Goal: Check status: Check status

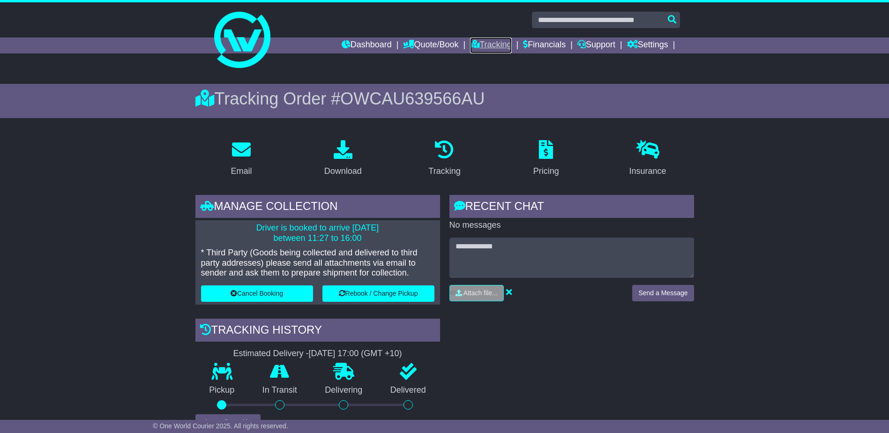
click at [488, 48] on link "Tracking" at bounding box center [490, 45] width 41 height 16
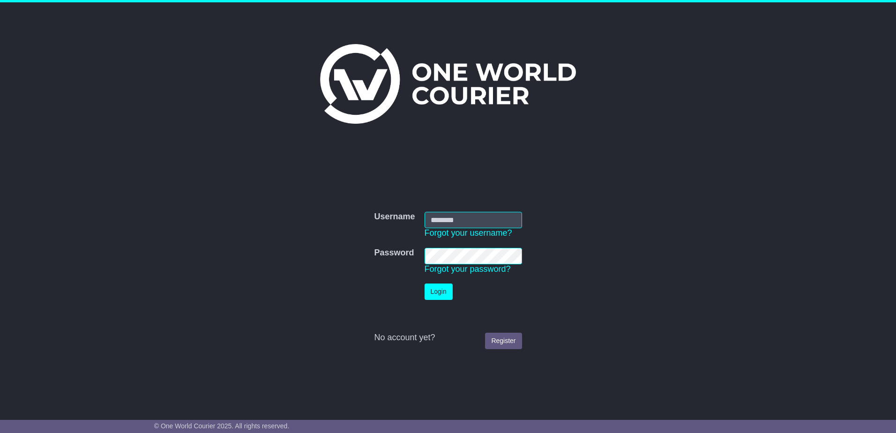
type input "**********"
click at [444, 294] on button "Login" at bounding box center [438, 291] width 28 height 16
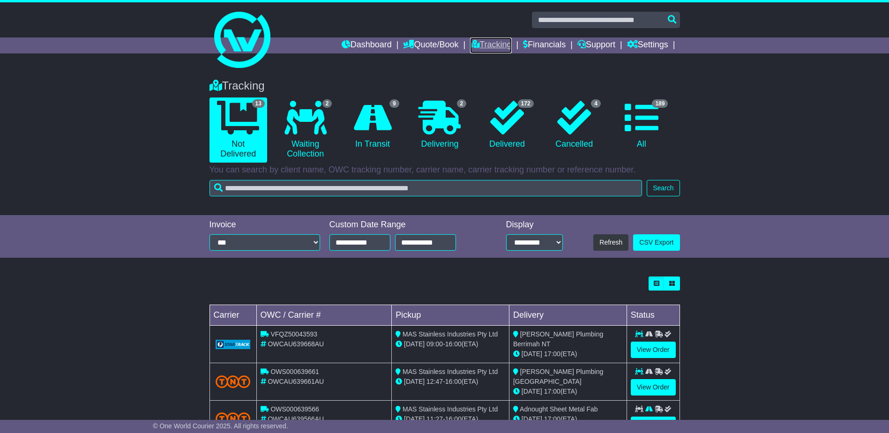
click at [486, 44] on link "Tracking" at bounding box center [490, 45] width 41 height 16
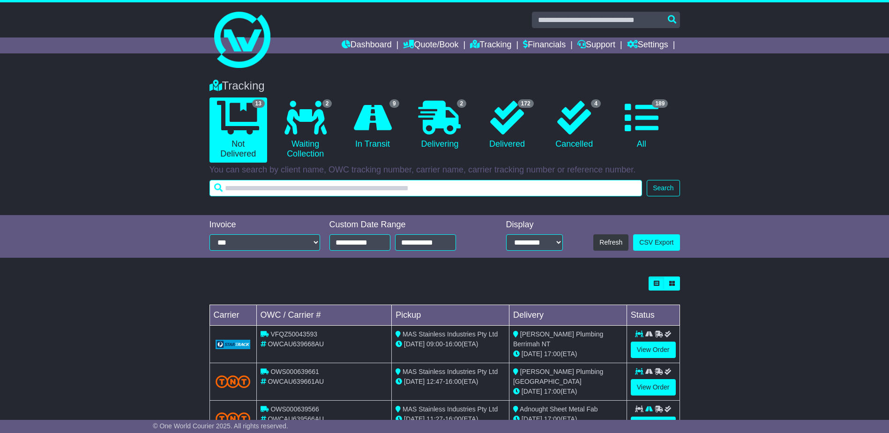
click at [325, 191] on input "text" at bounding box center [425, 188] width 433 height 16
type input "******"
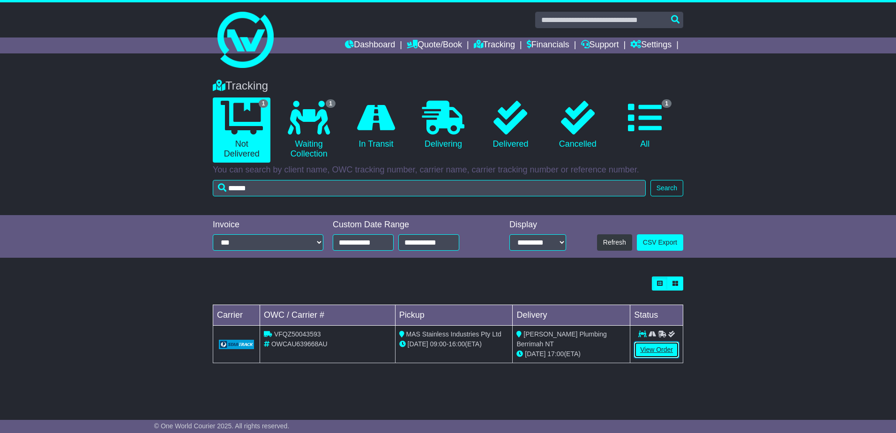
click at [642, 348] on link "View Order" at bounding box center [656, 349] width 45 height 16
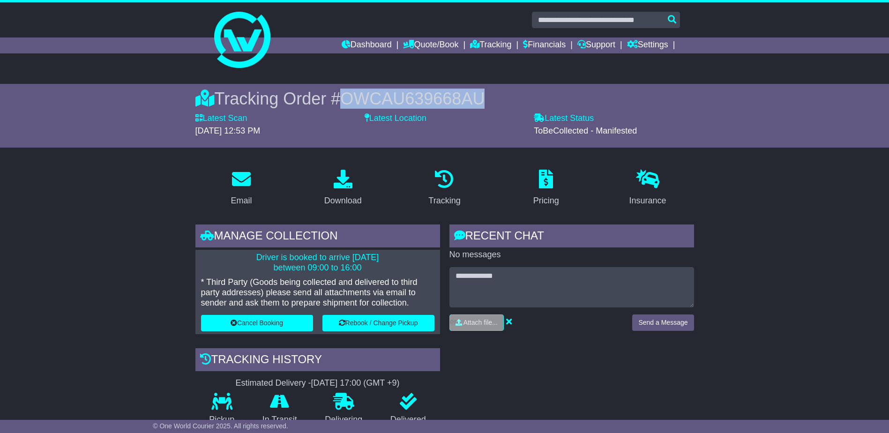
drag, startPoint x: 479, startPoint y: 101, endPoint x: 346, endPoint y: 87, distance: 133.7
click at [346, 87] on div "Tracking Order # OWCAU639668AU Latest Scan [DATE] 12:53 PM Latest Status - ToBe…" at bounding box center [445, 116] width 480 height 64
drag, startPoint x: 346, startPoint y: 87, endPoint x: 404, endPoint y: 96, distance: 58.8
copy span "OWCAU639668AU"
drag, startPoint x: 721, startPoint y: 198, endPoint x: 742, endPoint y: 196, distance: 20.7
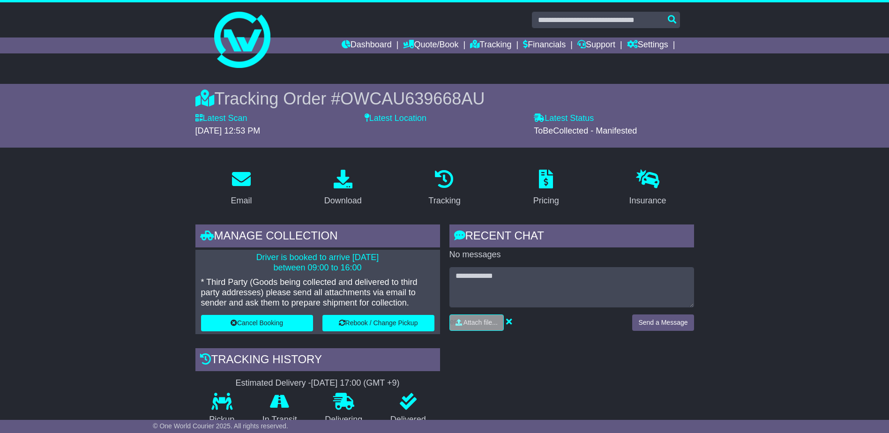
click at [479, 45] on link "Tracking" at bounding box center [490, 45] width 41 height 16
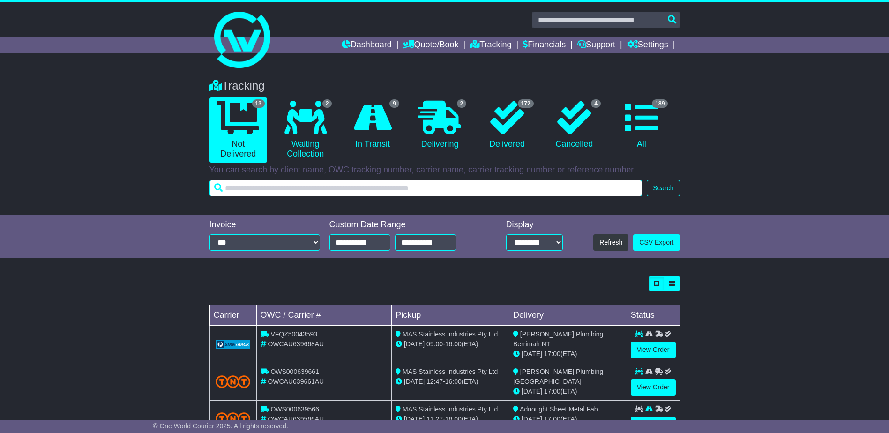
click at [412, 183] on input "text" at bounding box center [425, 188] width 433 height 16
type input "******"
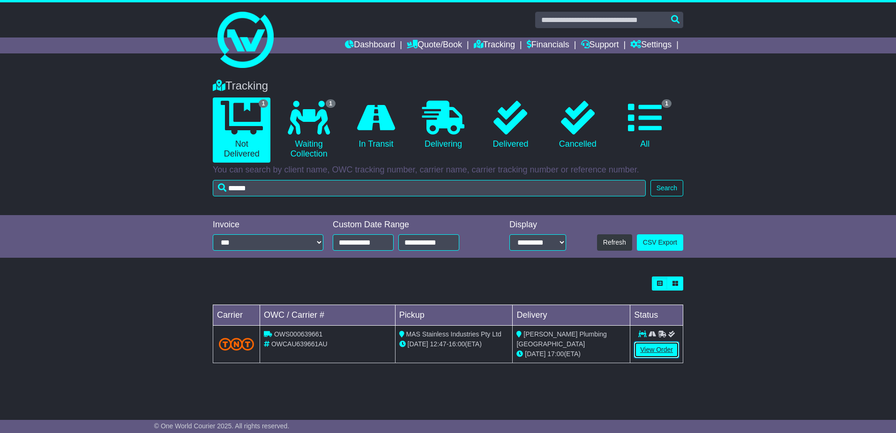
click at [647, 346] on link "View Order" at bounding box center [656, 349] width 45 height 16
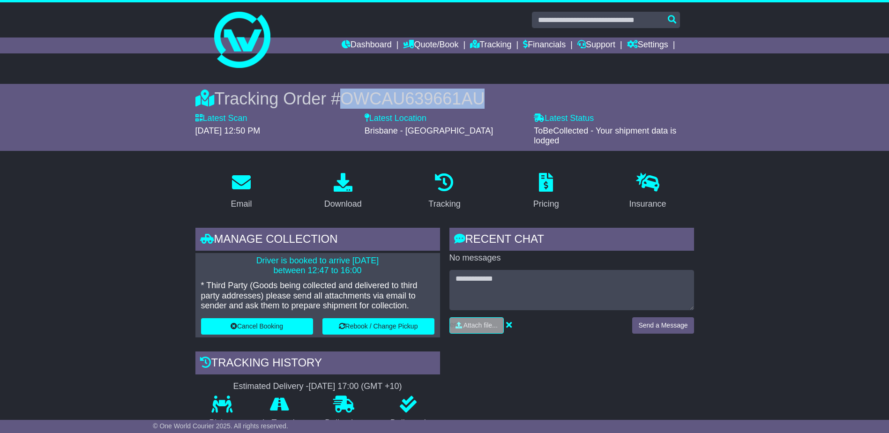
drag, startPoint x: 490, startPoint y: 98, endPoint x: 346, endPoint y: 88, distance: 144.6
click at [346, 88] on div "Tracking Order # OWCAU639661AU Latest Scan 28 August 2025 - 12:50 PM Latest Sta…" at bounding box center [445, 117] width 480 height 67
drag, startPoint x: 346, startPoint y: 88, endPoint x: 384, endPoint y: 91, distance: 38.5
copy span "OWCAU639661AU"
drag, startPoint x: 776, startPoint y: 168, endPoint x: 776, endPoint y: 179, distance: 11.3
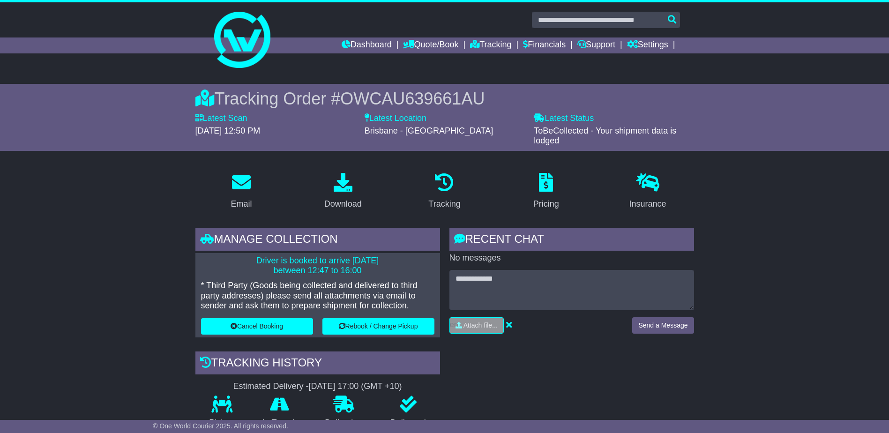
click at [474, 45] on link "Tracking" at bounding box center [490, 45] width 41 height 16
